Goal: Information Seeking & Learning: Learn about a topic

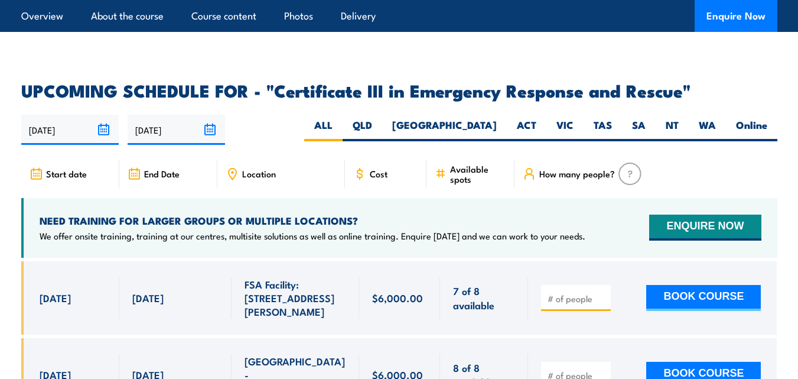
scroll to position [2684, 0]
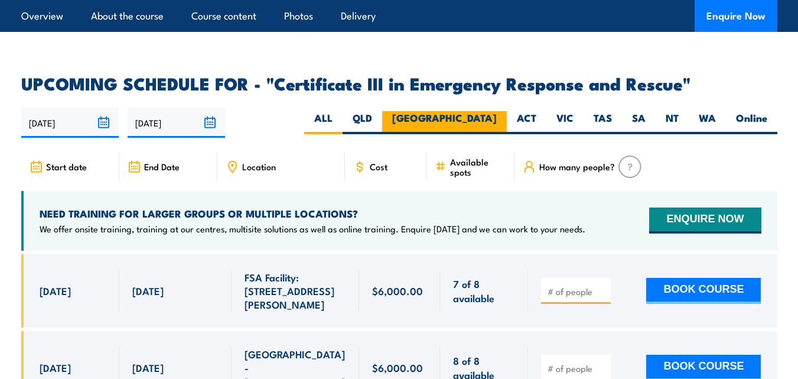
click at [483, 111] on label "[GEOGRAPHIC_DATA]" at bounding box center [444, 122] width 125 height 23
click at [497, 111] on input "[GEOGRAPHIC_DATA]" at bounding box center [501, 115] width 8 height 8
radio input "true"
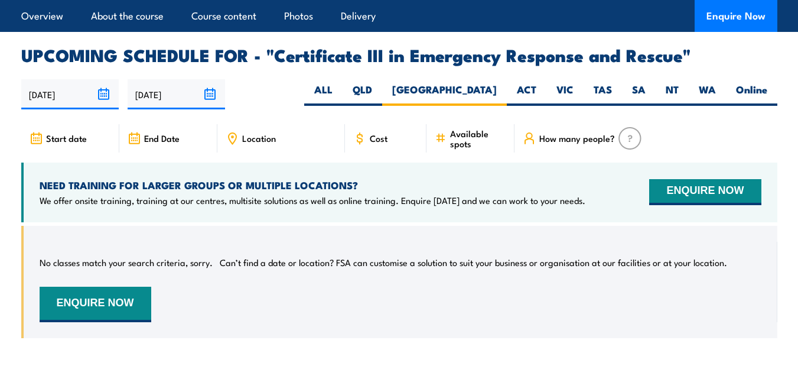
scroll to position [2706, 0]
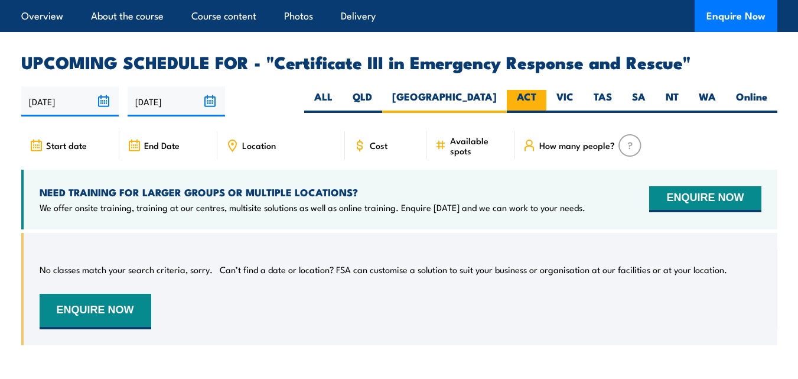
click at [523, 90] on label "ACT" at bounding box center [527, 101] width 40 height 23
click at [536, 90] on input "ACT" at bounding box center [540, 94] width 8 height 8
radio input "true"
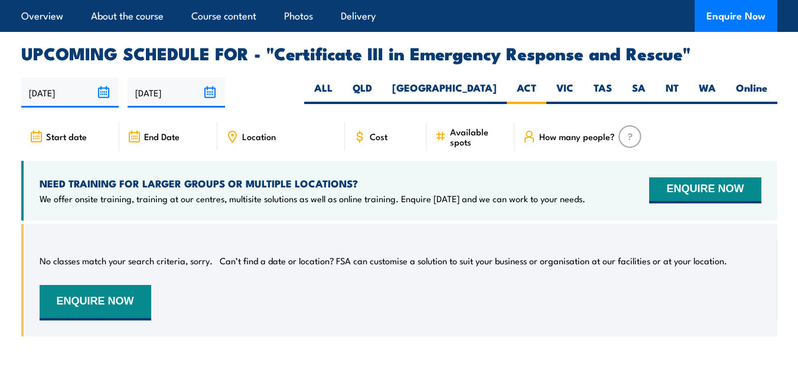
scroll to position [2742, 0]
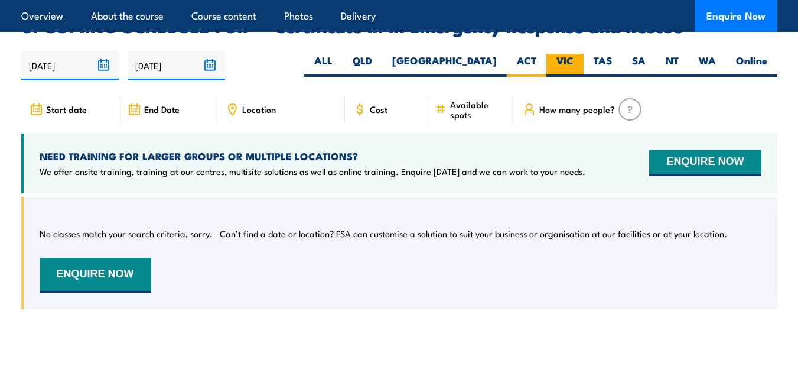
click at [563, 54] on label "VIC" at bounding box center [564, 65] width 37 height 23
click at [574, 54] on input "VIC" at bounding box center [578, 58] width 8 height 8
radio input "true"
